Goal: Task Accomplishment & Management: Use online tool/utility

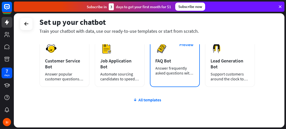
scroll to position [89, 0]
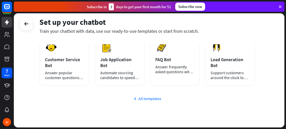
click at [156, 97] on div "All templates" at bounding box center [146, 98] width 215 height 5
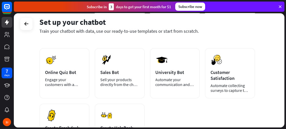
scroll to position [131, 0]
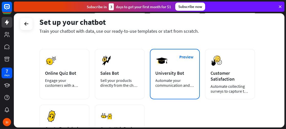
click at [171, 82] on div "Automate your communication and admission process." at bounding box center [174, 83] width 39 height 10
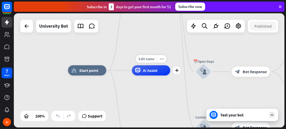
click at [137, 75] on div "Edit name more_horiz plus AI Assist" at bounding box center [151, 70] width 38 height 10
click at [27, 30] on div at bounding box center [26, 26] width 10 height 10
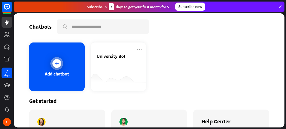
click at [59, 81] on div "Add chatbot" at bounding box center [56, 66] width 55 height 49
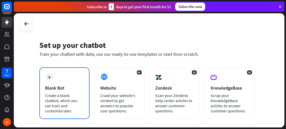
click at [67, 85] on div "Blank Bot" at bounding box center [64, 88] width 39 height 6
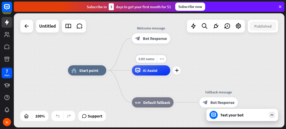
drag, startPoint x: 111, startPoint y: 70, endPoint x: 147, endPoint y: 73, distance: 36.7
click at [147, 74] on div "AI Assist" at bounding box center [151, 70] width 38 height 10
